Goal: Task Accomplishment & Management: Complete application form

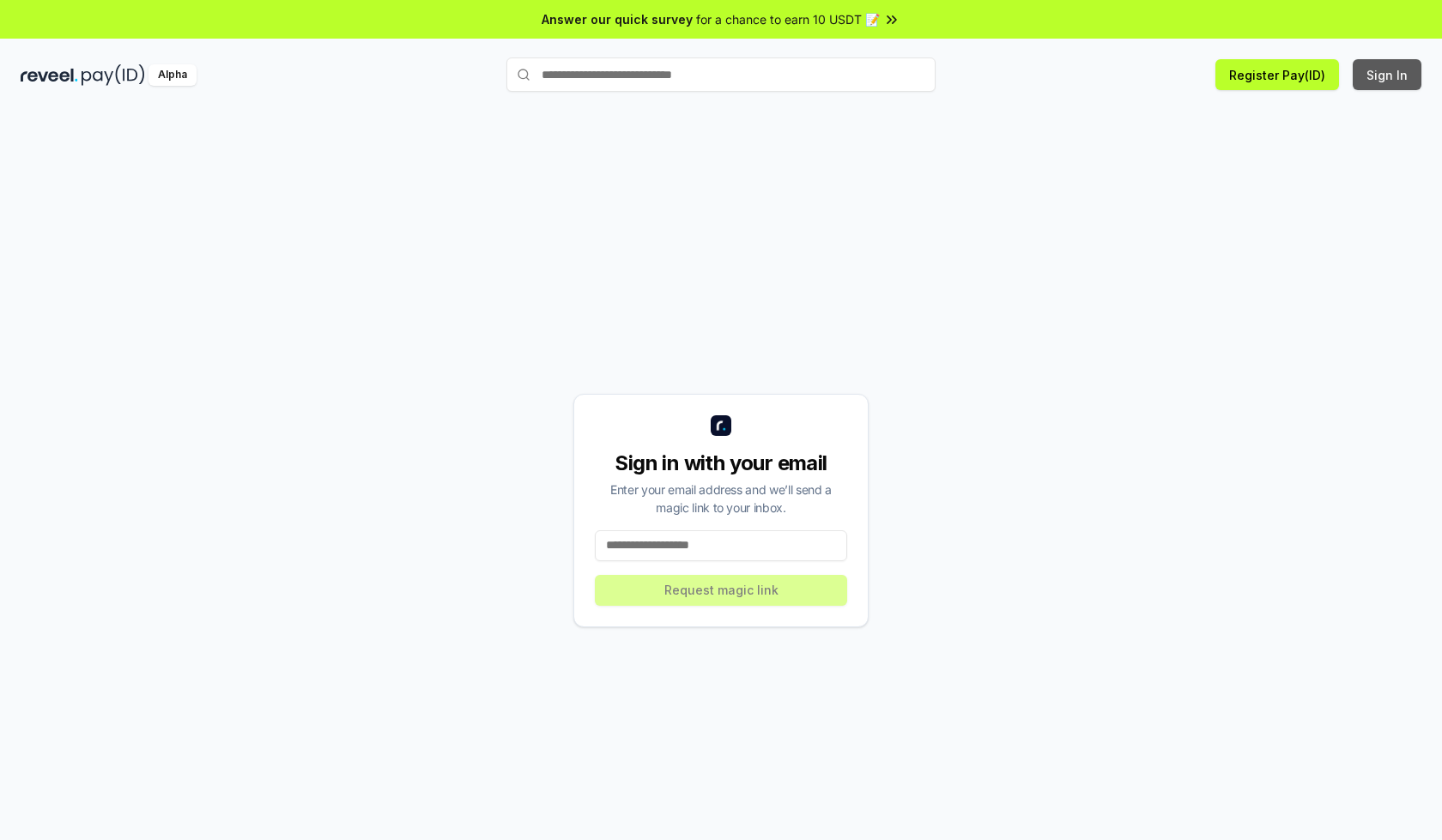
click at [1387, 75] on button "Sign In" at bounding box center [1386, 74] width 69 height 31
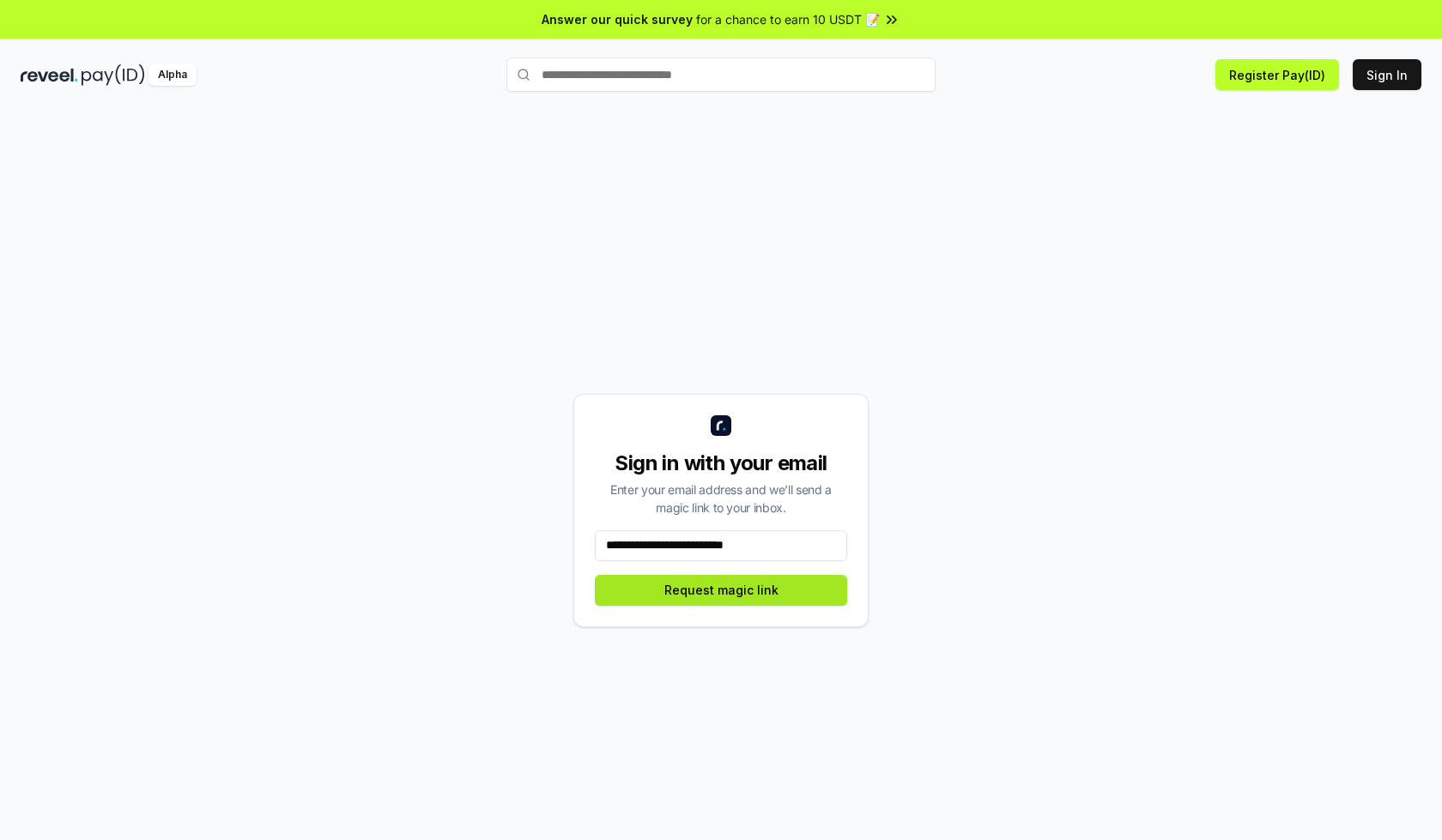
type input "**********"
click at [721, 590] on button "Request magic link" at bounding box center [721, 590] width 252 height 31
